Goal: Task Accomplishment & Management: Use online tool/utility

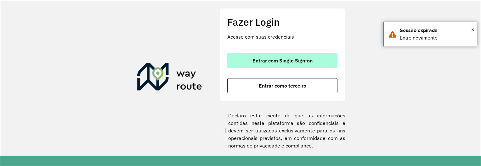
click at [266, 60] on span "Entrar com Single Sign-on" at bounding box center [282, 60] width 60 height 5
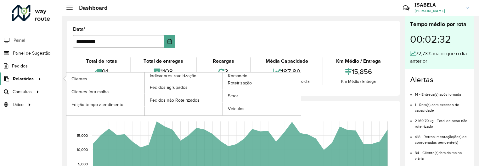
click at [21, 80] on span "Relatórios" at bounding box center [23, 79] width 21 height 7
click at [84, 80] on span "Clientes" at bounding box center [79, 79] width 17 height 7
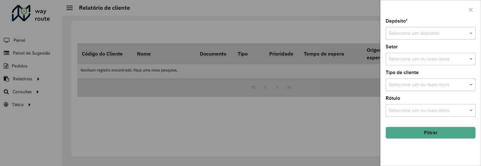
click at [419, 31] on input "text" at bounding box center [423, 34] width 71 height 8
click at [417, 54] on div "CDL Salto" at bounding box center [430, 51] width 89 height 11
click at [421, 131] on button "Filtrar" at bounding box center [430, 133] width 90 height 12
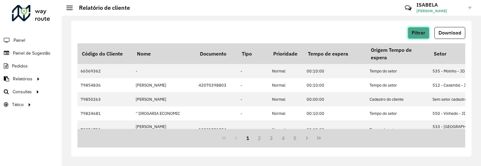
click at [423, 33] on span "Filtrar" at bounding box center [418, 32] width 14 height 5
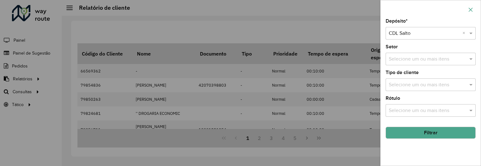
click at [468, 7] on button "button" at bounding box center [470, 10] width 10 height 10
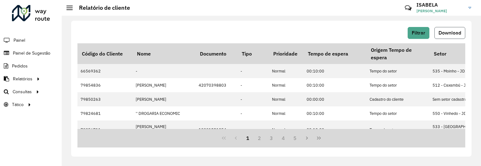
click at [452, 28] on button "Download" at bounding box center [449, 33] width 31 height 12
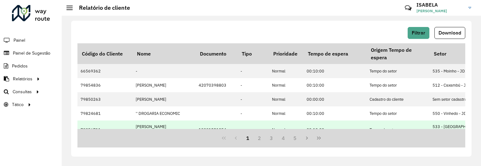
click at [198, 147] on div "1 2 3 4 5" at bounding box center [270, 138] width 387 height 19
